Goal: Navigation & Orientation: Find specific page/section

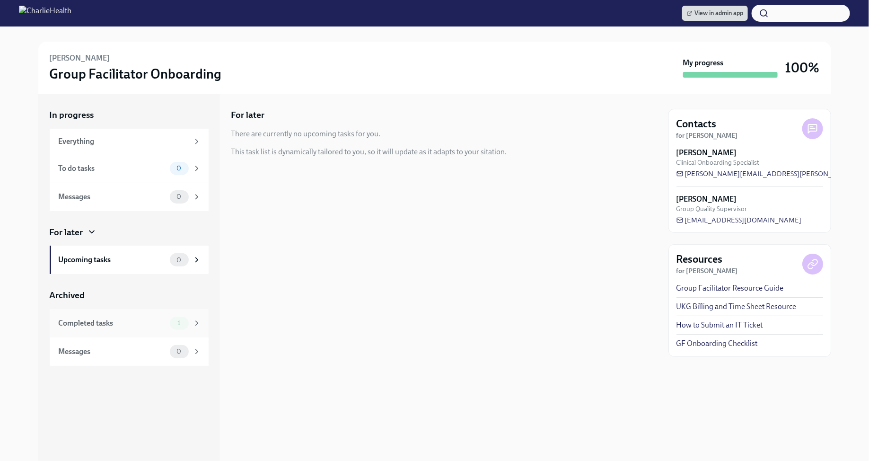
click at [151, 321] on div "Completed tasks" at bounding box center [112, 323] width 107 height 10
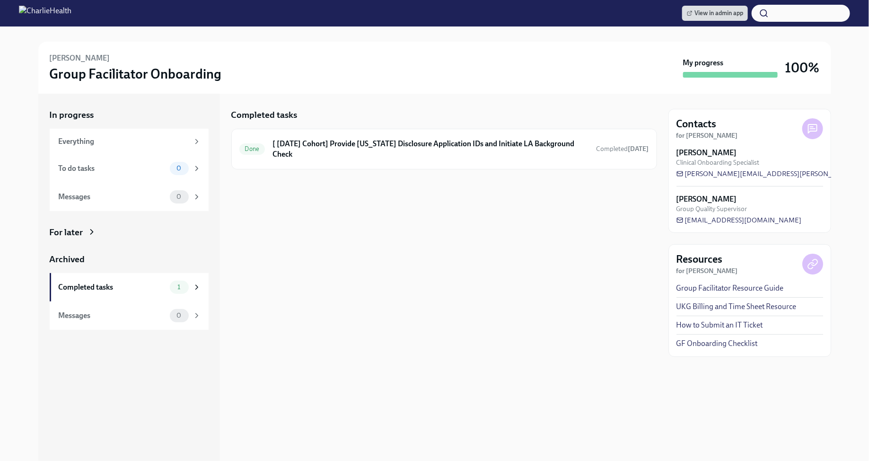
click at [84, 231] on div "For later" at bounding box center [129, 232] width 159 height 12
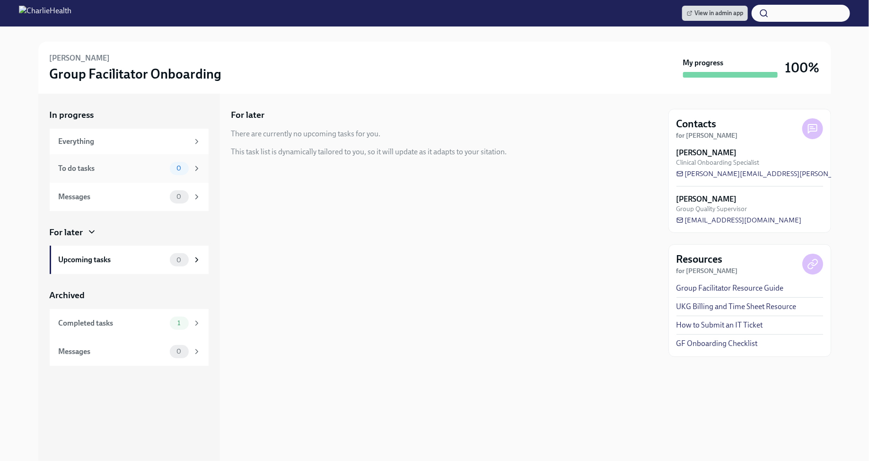
click at [186, 164] on div "0" at bounding box center [179, 168] width 19 height 13
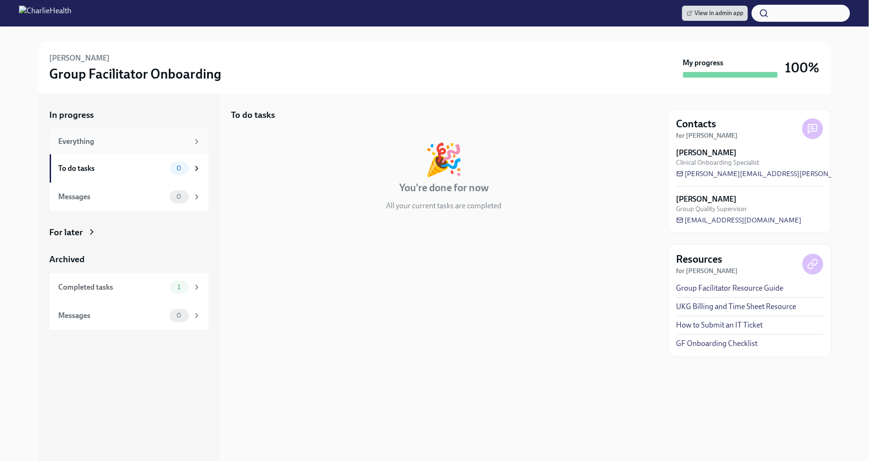
click at [190, 143] on div "Everything" at bounding box center [130, 141] width 142 height 10
